Goal: Task Accomplishment & Management: Use online tool/utility

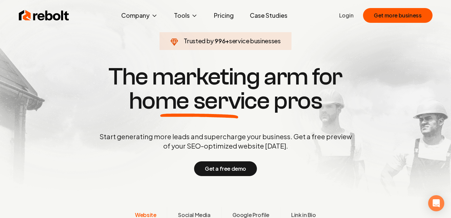
click at [351, 16] on link "Login" at bounding box center [346, 15] width 14 height 8
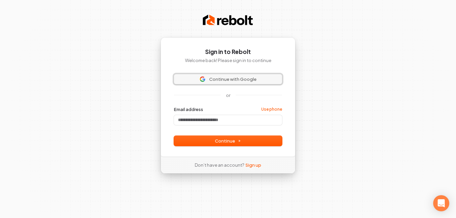
click at [245, 78] on span "Continue with Google" at bounding box center [232, 79] width 47 height 6
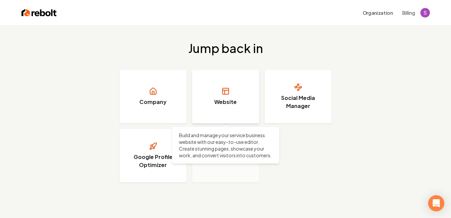
click at [230, 105] on h3 "Website" at bounding box center [225, 102] width 23 height 8
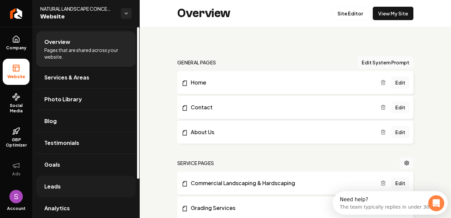
click at [62, 184] on link "Leads" at bounding box center [85, 186] width 99 height 21
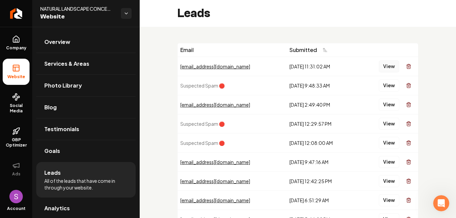
click at [382, 68] on button "View" at bounding box center [389, 66] width 20 height 12
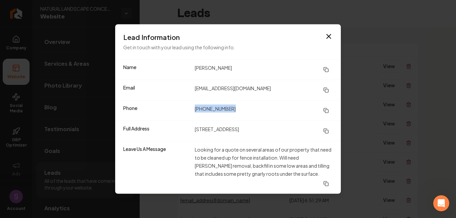
drag, startPoint x: 232, startPoint y: 115, endPoint x: 193, endPoint y: 115, distance: 39.6
click at [193, 115] on div "Phone [PHONE_NUMBER]" at bounding box center [228, 110] width 226 height 20
copy dd "[PHONE_NUMBER]"
click at [325, 93] on icon at bounding box center [325, 90] width 5 height 5
click at [327, 134] on icon at bounding box center [325, 131] width 5 height 5
